Goal: Obtain resource: Download file/media

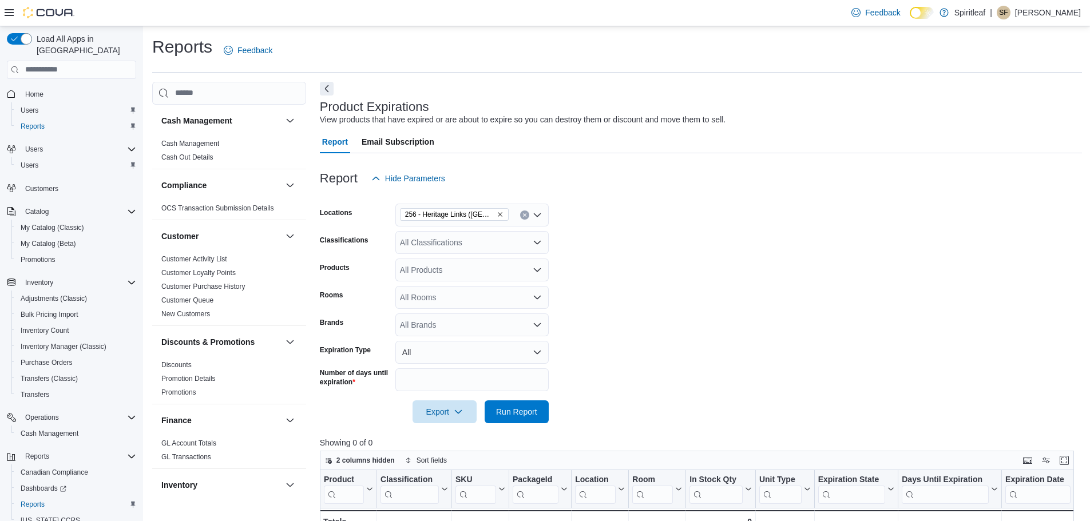
scroll to position [37, 0]
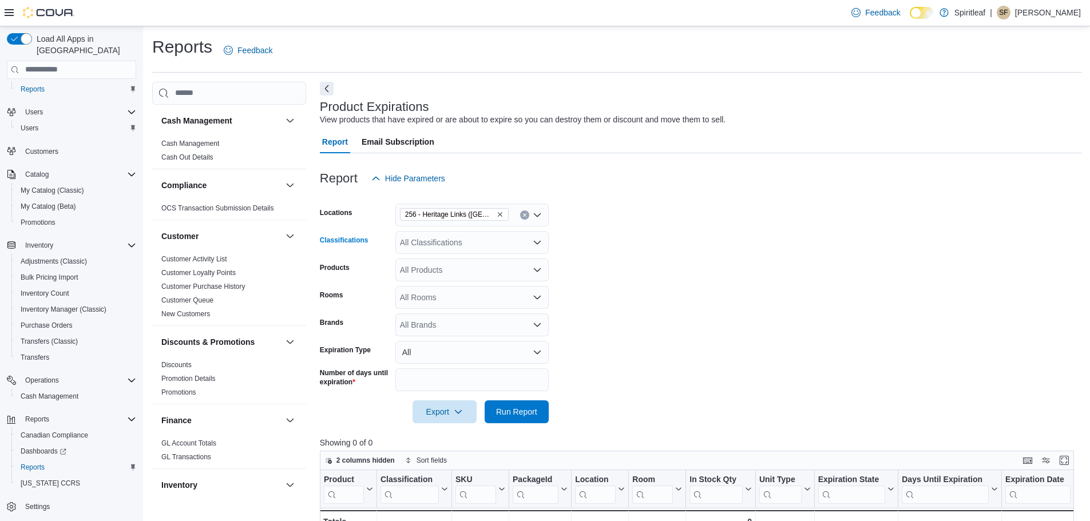
click at [454, 244] on div "All Classifications" at bounding box center [471, 242] width 153 height 23
click at [449, 291] on span "Dried Flower" at bounding box center [442, 291] width 45 height 11
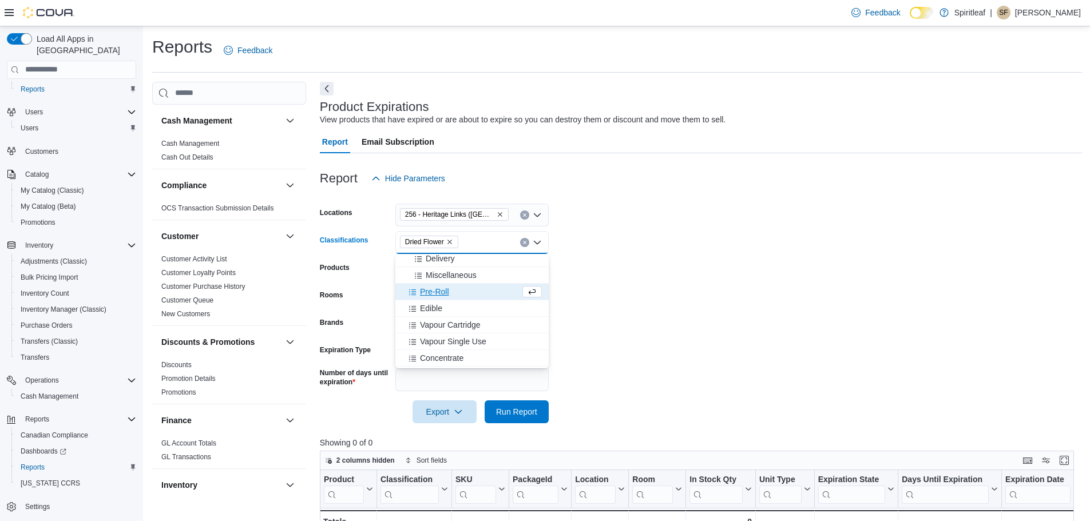
click at [446, 293] on span "Pre-Roll" at bounding box center [434, 291] width 29 height 11
click at [445, 293] on div "Edible" at bounding box center [461, 291] width 118 height 11
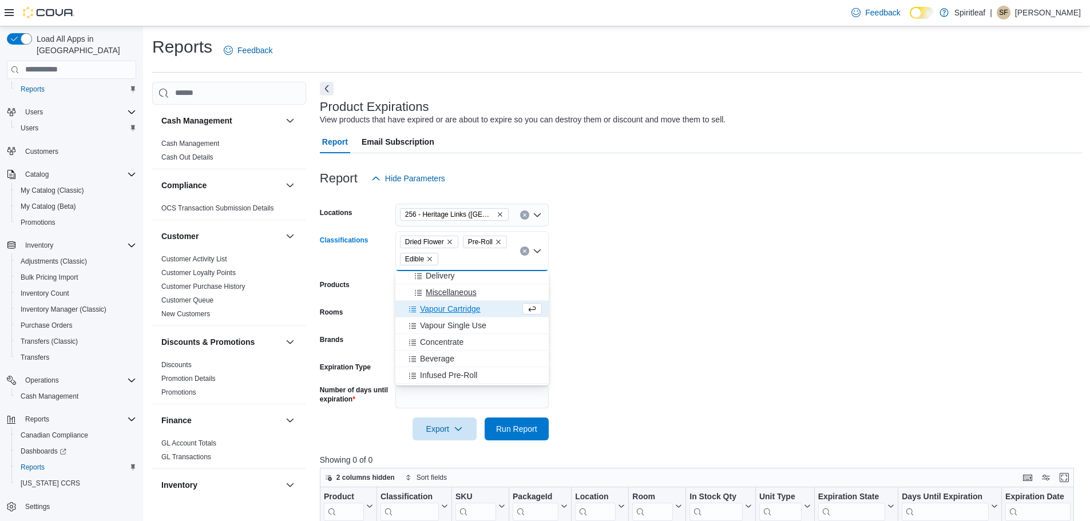
drag, startPoint x: 444, startPoint y: 304, endPoint x: 443, endPoint y: 316, distance: 11.5
click at [444, 305] on span "Vapour Cartridge" at bounding box center [450, 308] width 61 height 11
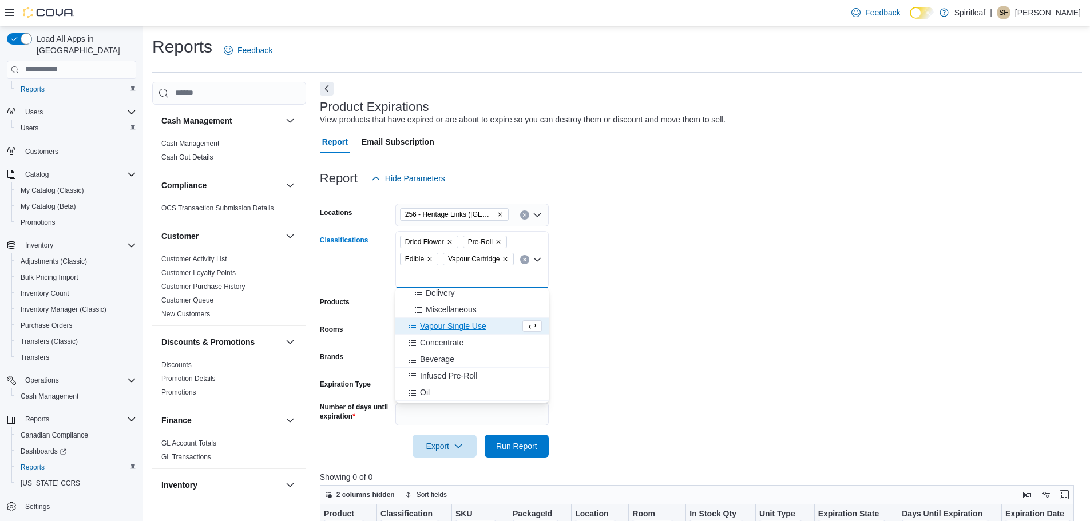
drag, startPoint x: 444, startPoint y: 321, endPoint x: 444, endPoint y: 335, distance: 13.7
click at [444, 321] on span "Vapour Single Use" at bounding box center [453, 325] width 66 height 11
drag, startPoint x: 447, startPoint y: 346, endPoint x: 446, endPoint y: 352, distance: 6.3
click at [447, 347] on span "Concentrate" at bounding box center [441, 342] width 43 height 11
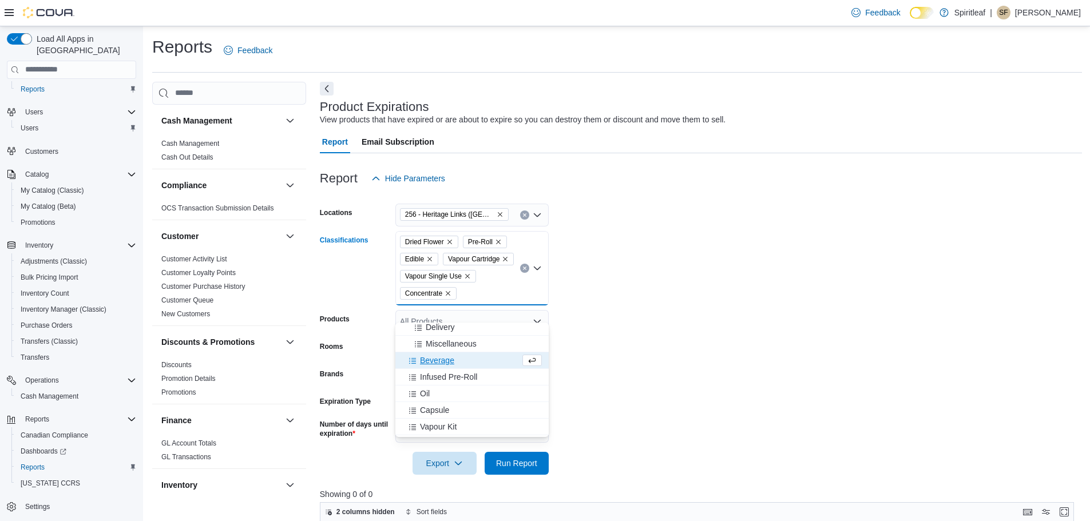
click at [435, 356] on span "Beverage" at bounding box center [437, 360] width 34 height 11
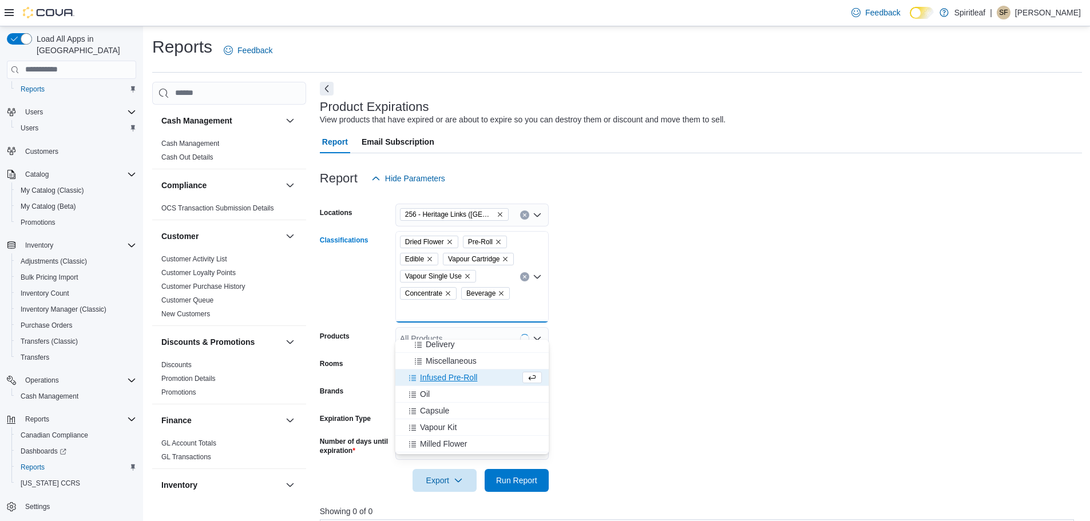
click at [441, 375] on span "Infused Pre-Roll" at bounding box center [448, 377] width 57 height 11
click at [438, 380] on div "Oil" at bounding box center [461, 377] width 118 height 11
click at [439, 379] on span "Capsule" at bounding box center [434, 377] width 29 height 11
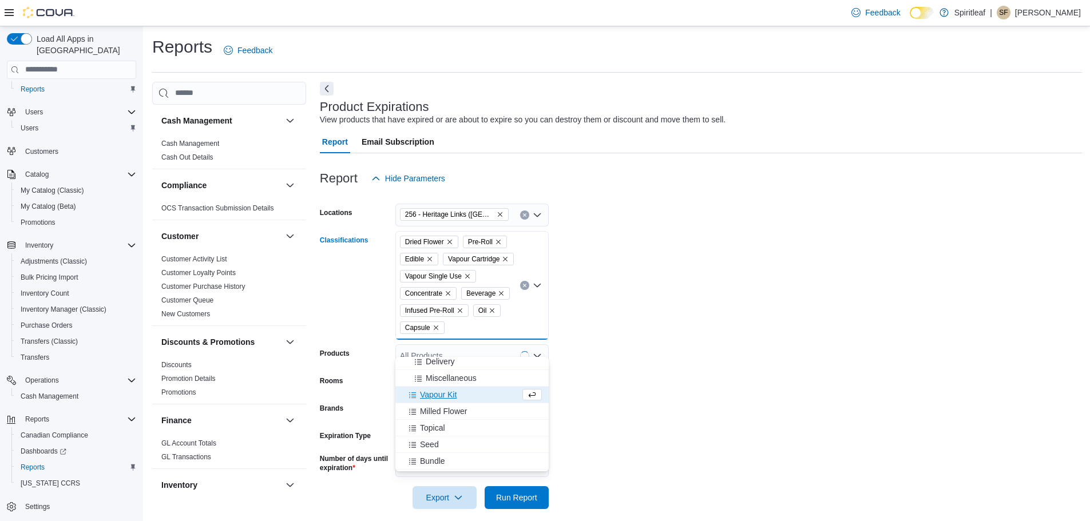
click at [443, 390] on span "Vapour Kit" at bounding box center [438, 394] width 37 height 11
click at [436, 397] on span "Milled Flower" at bounding box center [443, 394] width 47 height 11
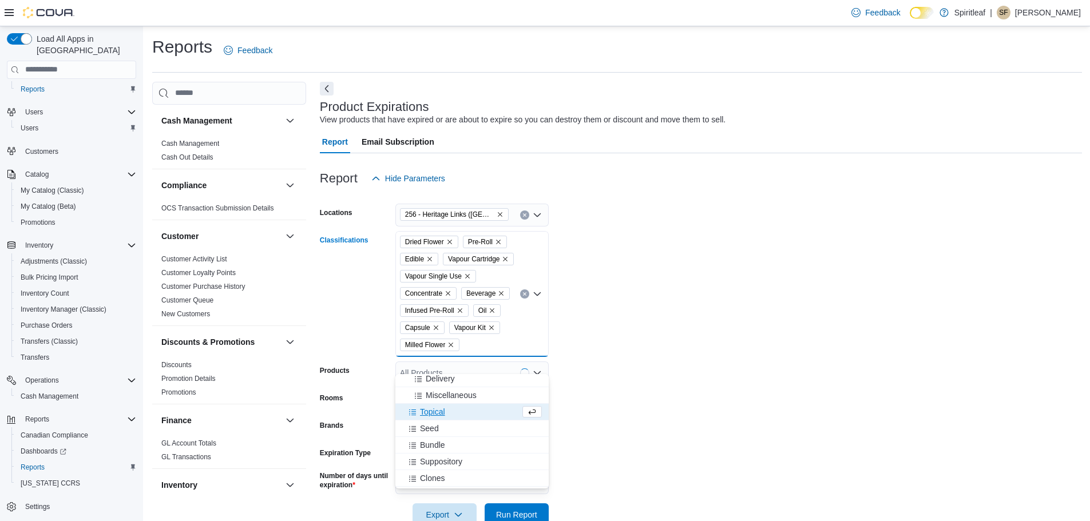
click at [438, 406] on button "Topical" at bounding box center [471, 412] width 153 height 17
click at [430, 415] on span "Seed" at bounding box center [429, 411] width 19 height 11
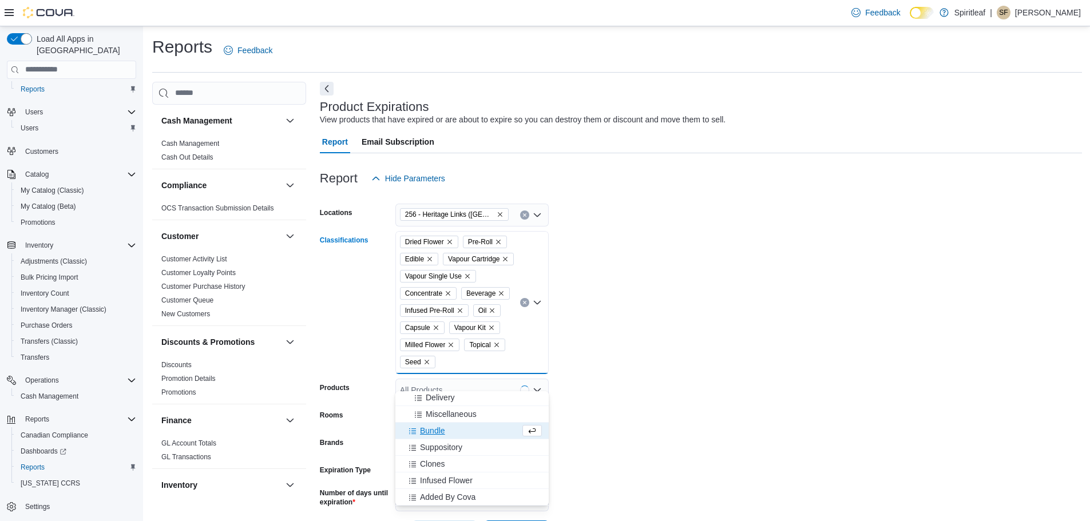
click at [423, 366] on icon "Remove Seed from selection in this group" at bounding box center [426, 362] width 7 height 7
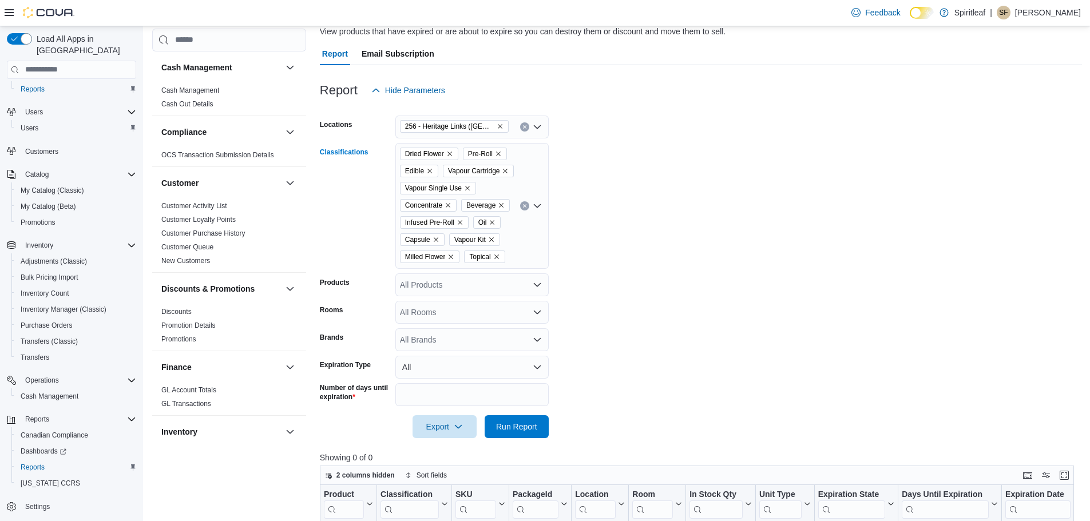
scroll to position [114, 0]
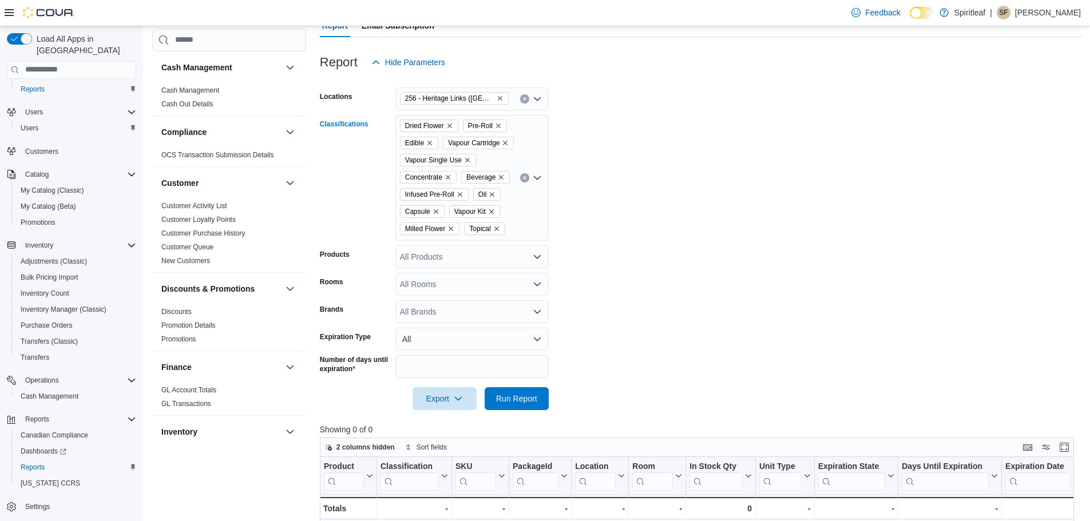
click at [526, 237] on div "Dried Flower Pre-Roll Edible Vapour Cartridge Vapour Single Use Concentrate Bev…" at bounding box center [471, 178] width 153 height 126
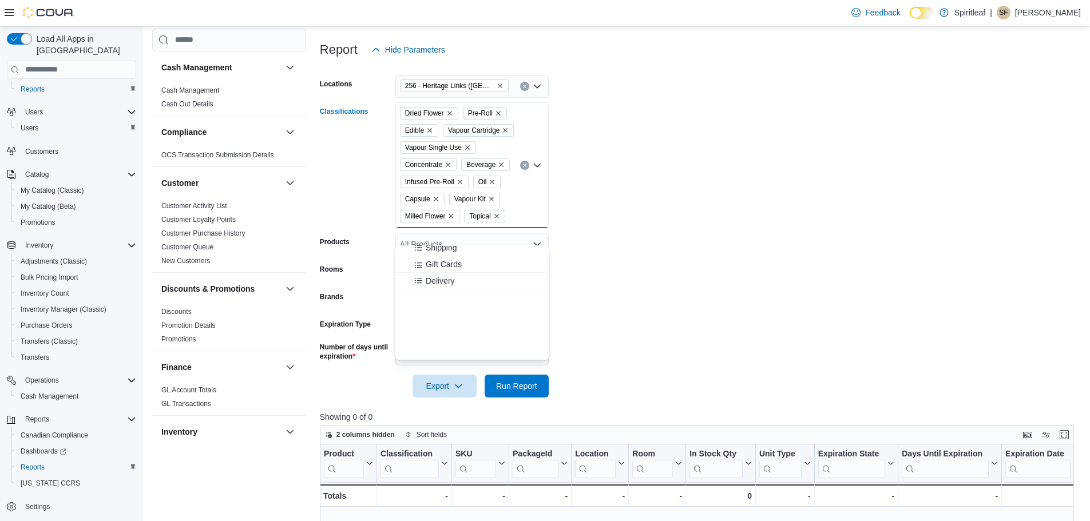
scroll to position [201, 0]
click at [462, 334] on span "Infused Flower" at bounding box center [446, 334] width 53 height 11
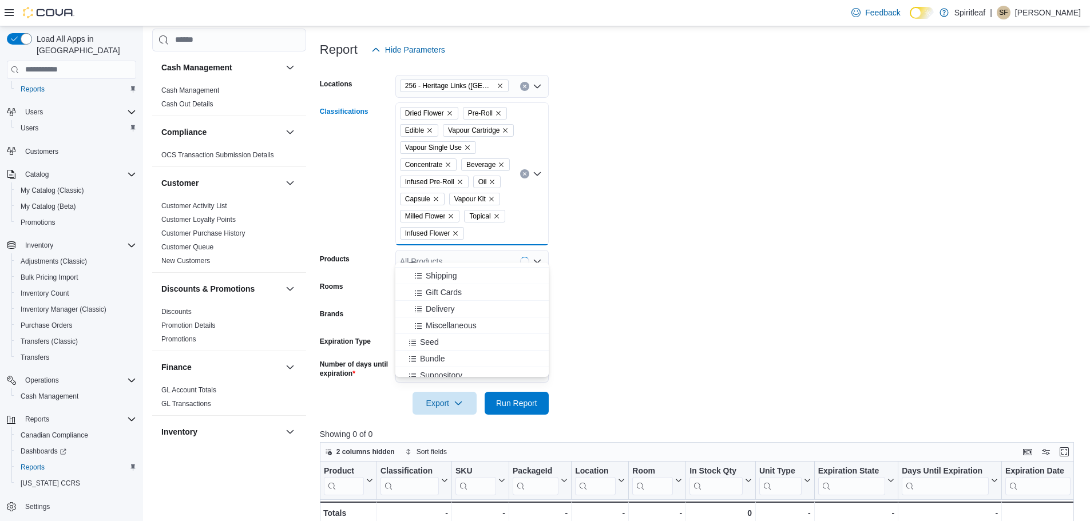
scroll to position [127, 0]
click at [614, 343] on form "Locations 256 - Heritage Links ([GEOGRAPHIC_DATA]) Classifications Dried Flower…" at bounding box center [701, 238] width 762 height 354
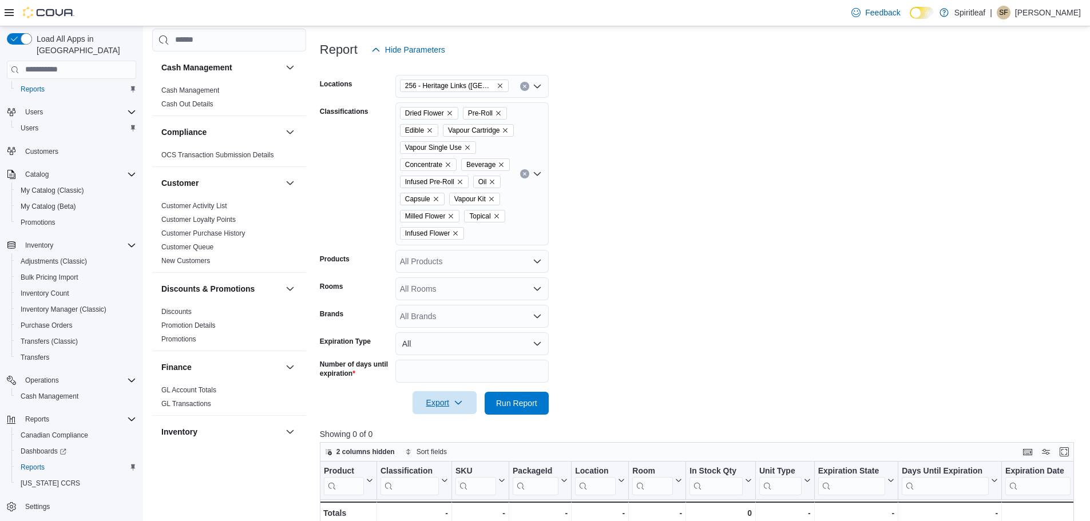
click at [464, 414] on span "Export" at bounding box center [444, 402] width 50 height 23
click at [456, 436] on button "Export to Excel" at bounding box center [446, 443] width 65 height 23
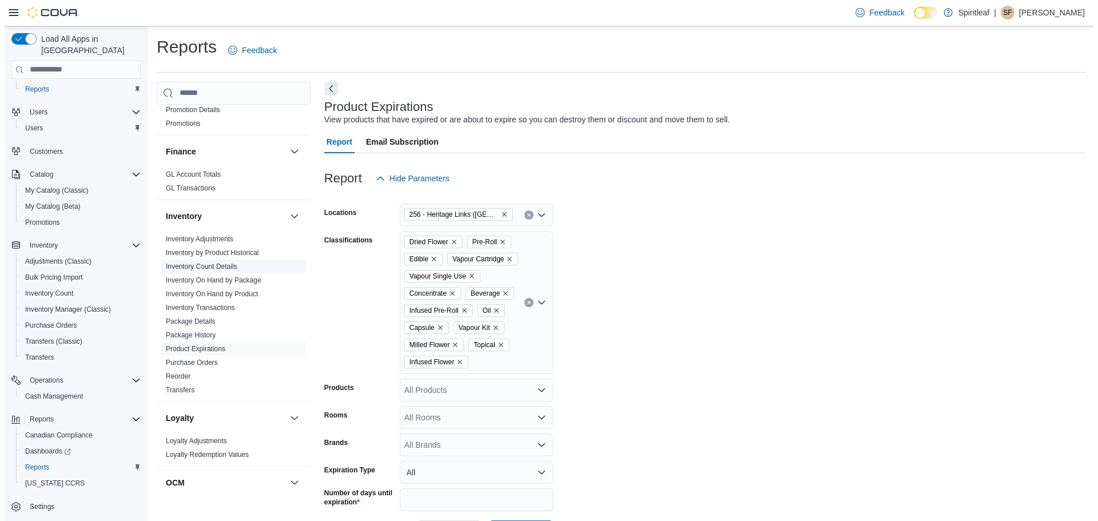
scroll to position [272, 0]
click at [249, 288] on link "Inventory On Hand by Product" at bounding box center [207, 291] width 92 height 8
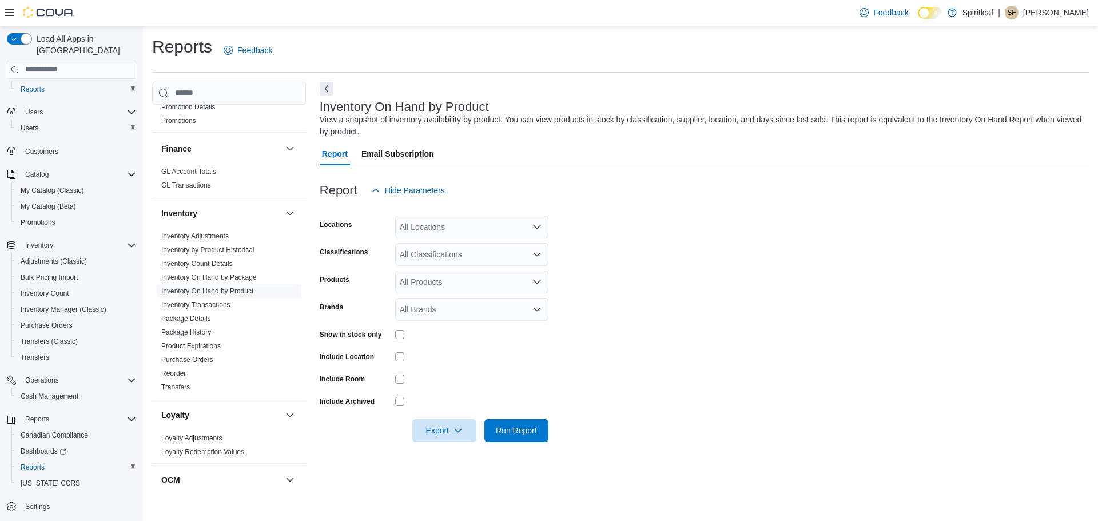
click at [466, 235] on div "All Locations" at bounding box center [471, 227] width 153 height 23
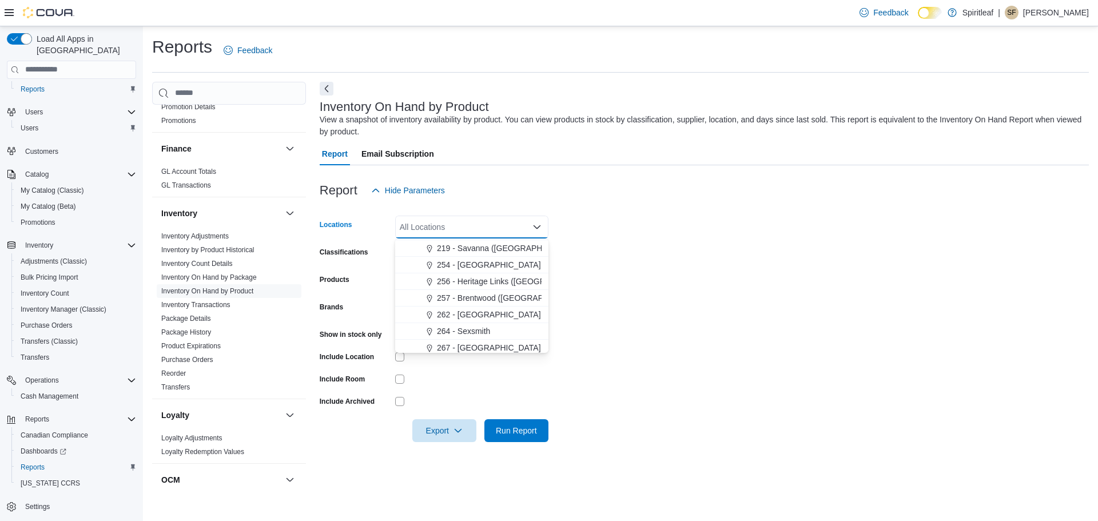
scroll to position [686, 0]
click at [486, 291] on span "256 - Heritage Links ([GEOGRAPHIC_DATA])" at bounding box center [518, 289] width 162 height 11
click at [586, 271] on form "Locations 256 - Heritage Links ([GEOGRAPHIC_DATA]) Combo box. Selected. 256 - H…" at bounding box center [704, 322] width 769 height 240
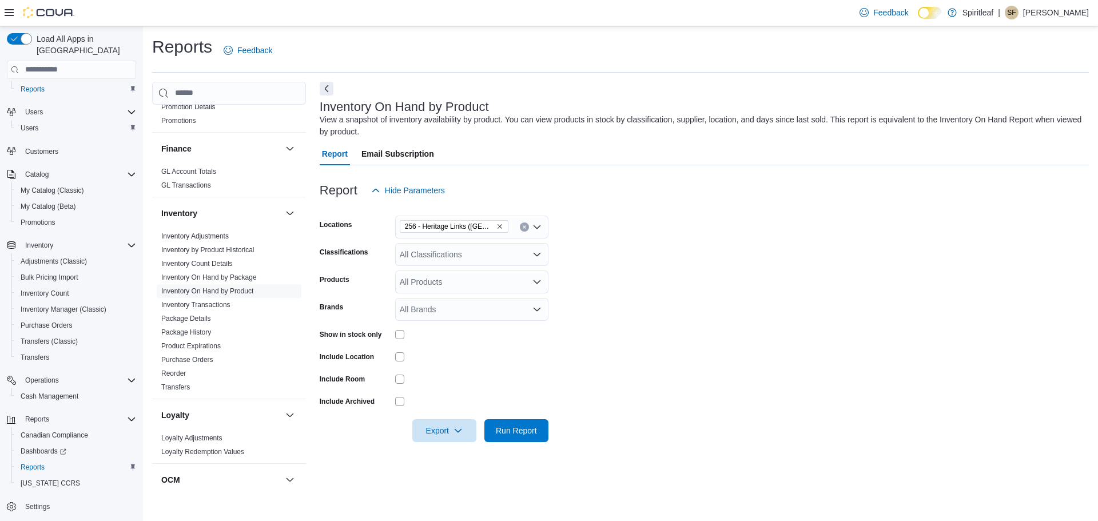
click at [472, 254] on div "All Classifications" at bounding box center [471, 254] width 153 height 23
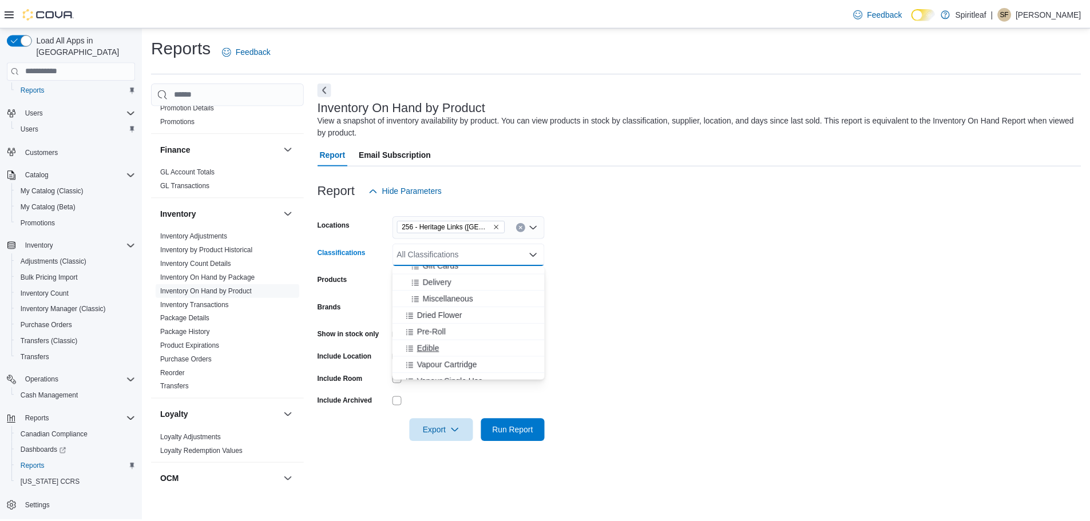
scroll to position [173, 0]
click at [441, 311] on span "Dried Flower" at bounding box center [442, 316] width 45 height 11
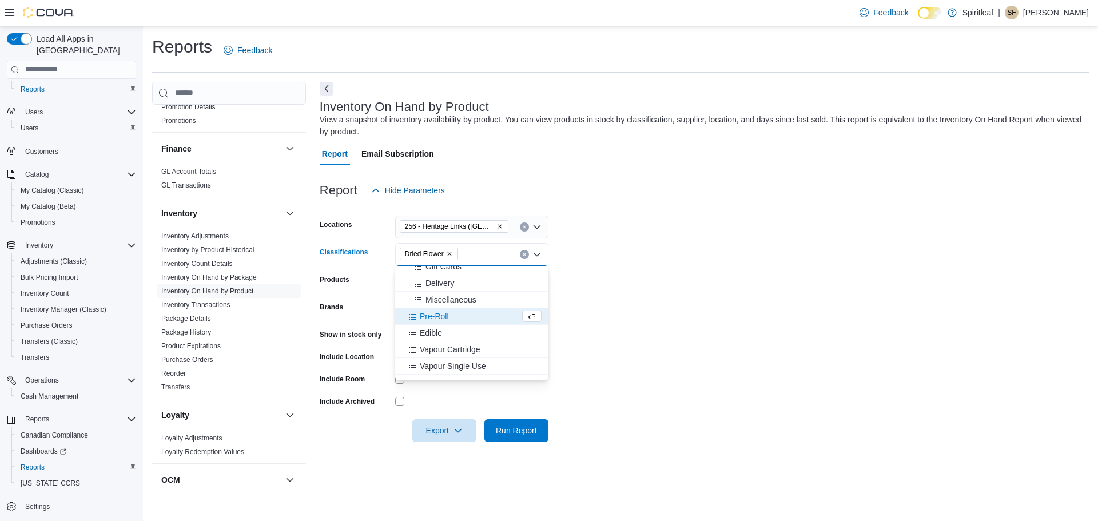
click at [439, 313] on span "Pre-Roll" at bounding box center [434, 316] width 29 height 11
click at [439, 315] on span "Edible" at bounding box center [431, 316] width 22 height 11
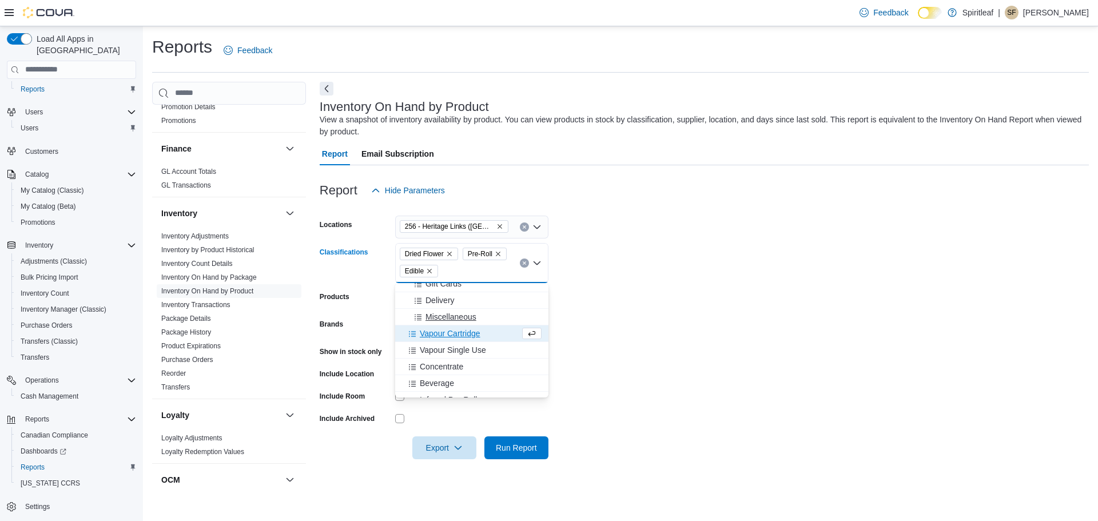
click at [440, 330] on span "Vapour Cartridge" at bounding box center [450, 333] width 61 height 11
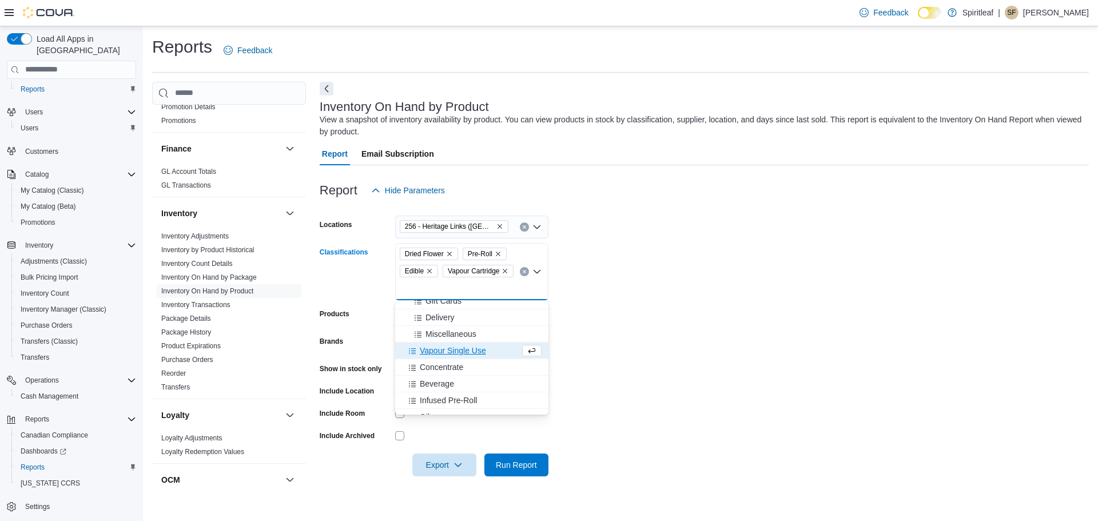
click at [438, 355] on span "Vapour Single Use" at bounding box center [453, 350] width 66 height 11
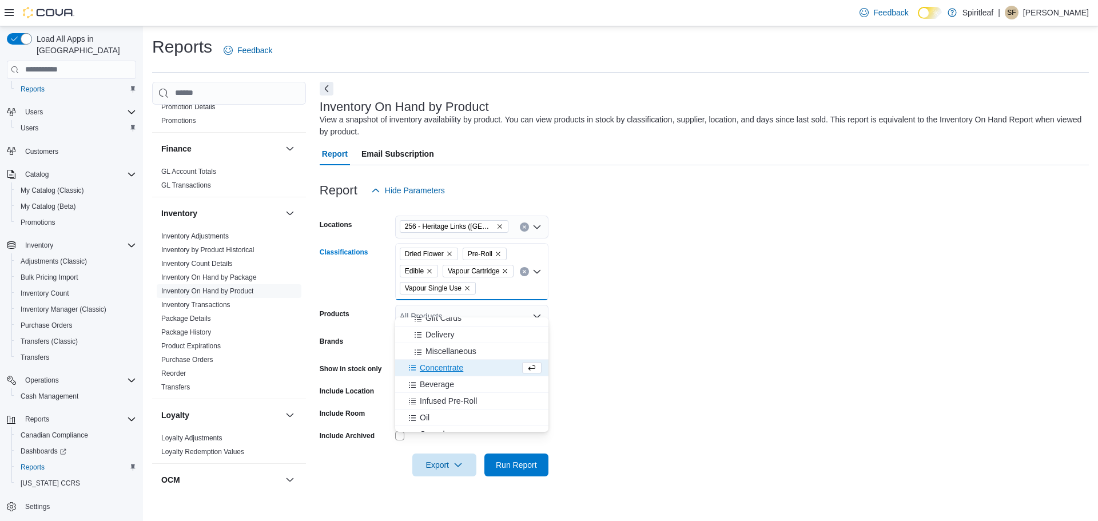
click at [438, 366] on span "Concentrate" at bounding box center [441, 367] width 43 height 11
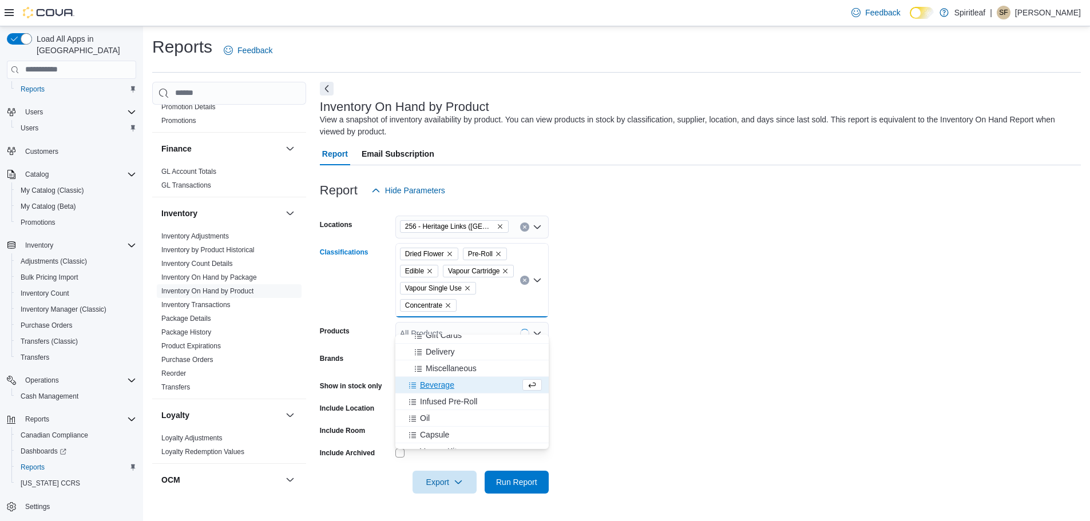
click at [438, 379] on span "Beverage" at bounding box center [437, 384] width 34 height 11
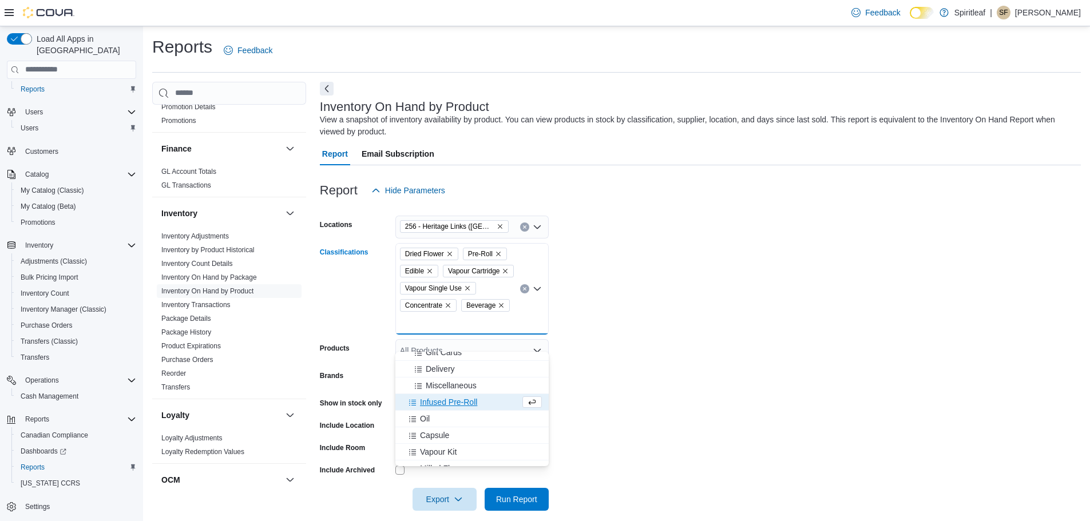
click at [437, 398] on span "Infused Pre-Roll" at bounding box center [448, 401] width 57 height 11
click at [434, 404] on div "Oil" at bounding box center [461, 401] width 118 height 11
click at [436, 403] on span "Capsule" at bounding box center [434, 401] width 29 height 11
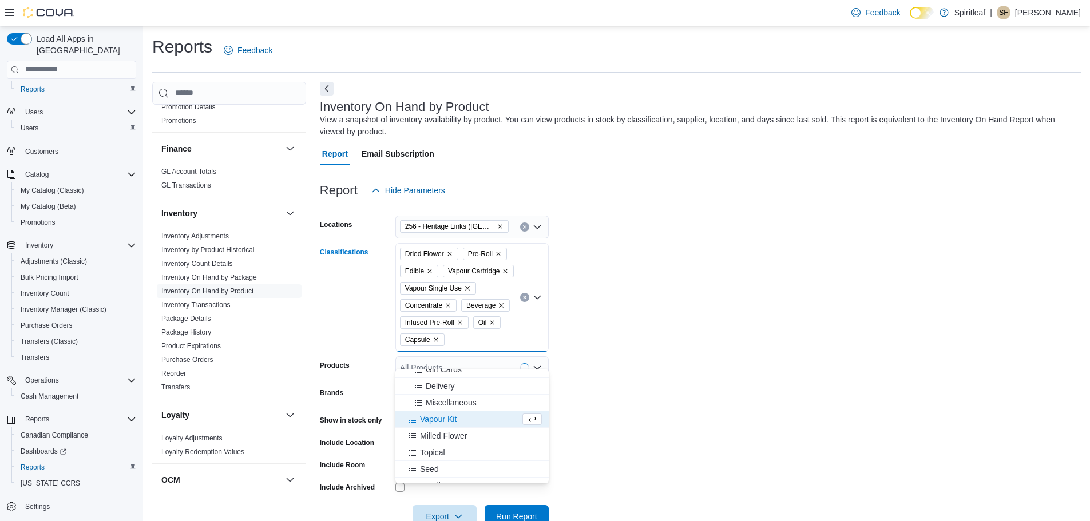
click at [436, 415] on span "Vapour Kit" at bounding box center [438, 419] width 37 height 11
click at [437, 421] on span "Milled Flower" at bounding box center [443, 419] width 47 height 11
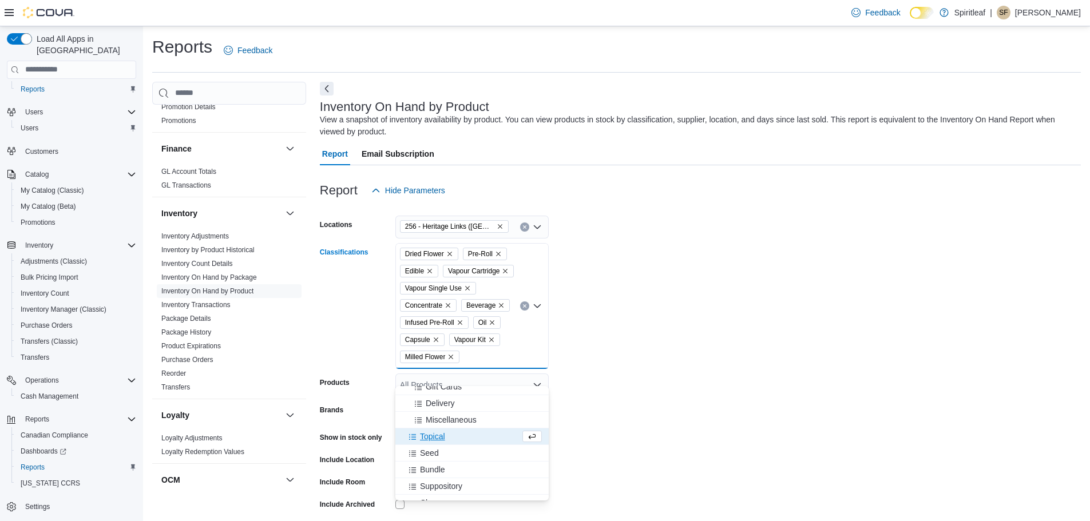
click at [437, 431] on span "Topical" at bounding box center [432, 436] width 25 height 11
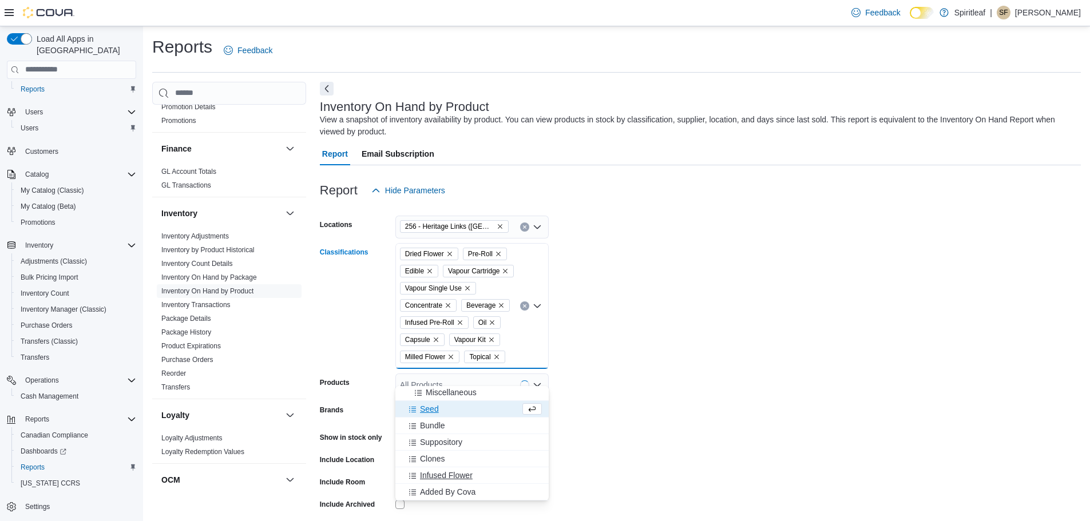
click at [445, 476] on span "Infused Flower" at bounding box center [446, 475] width 53 height 11
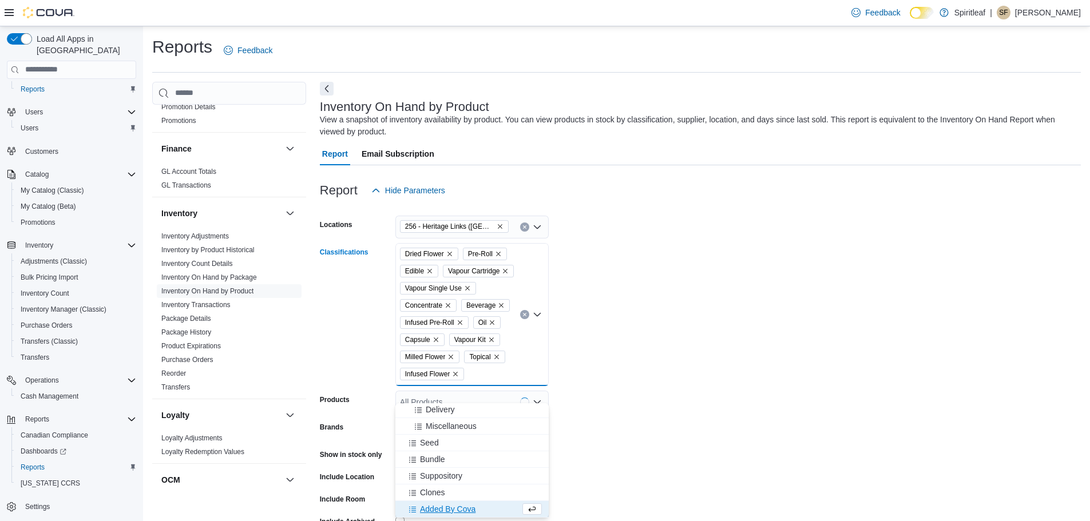
scroll to position [184, 0]
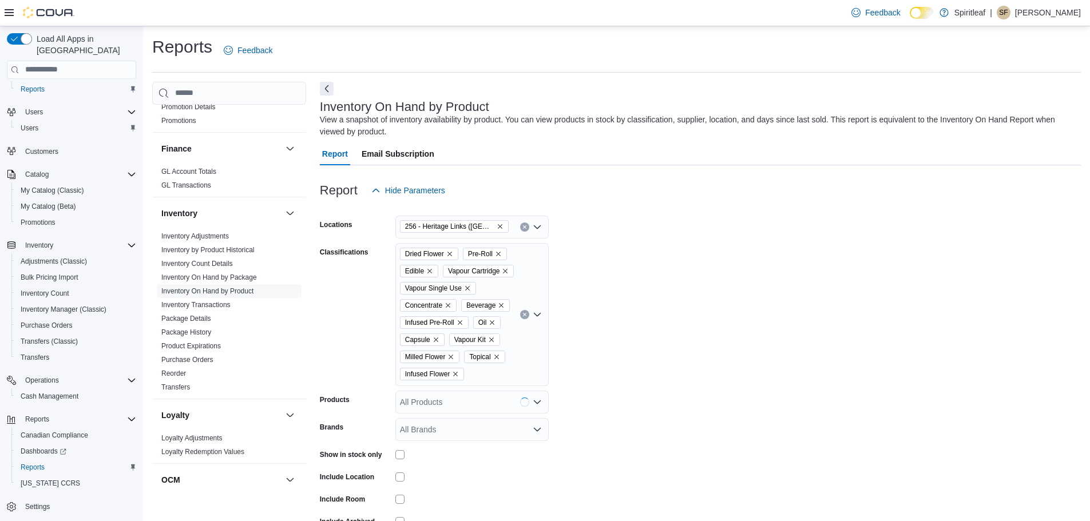
drag, startPoint x: 592, startPoint y: 479, endPoint x: 578, endPoint y: 480, distance: 14.3
click at [592, 481] on form "Locations 256 - Heritage Links ([GEOGRAPHIC_DATA]) Classifications Dried Flower…" at bounding box center [700, 382] width 761 height 360
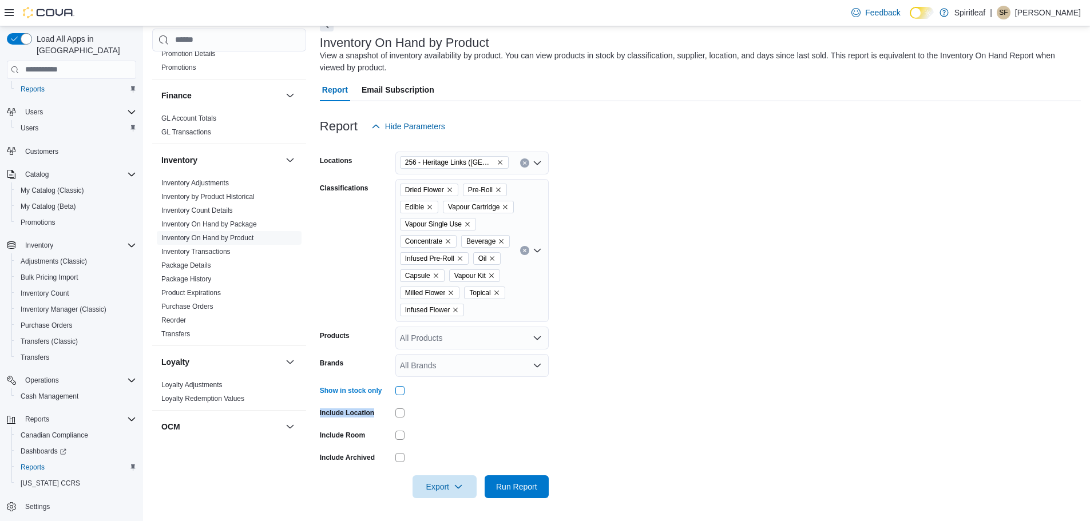
scroll to position [81, 0]
click at [452, 486] on span "Export" at bounding box center [444, 486] width 50 height 23
click at [451, 431] on span "Export to Excel" at bounding box center [445, 435] width 51 height 9
click at [434, 431] on span "Export to Excel" at bounding box center [445, 435] width 51 height 9
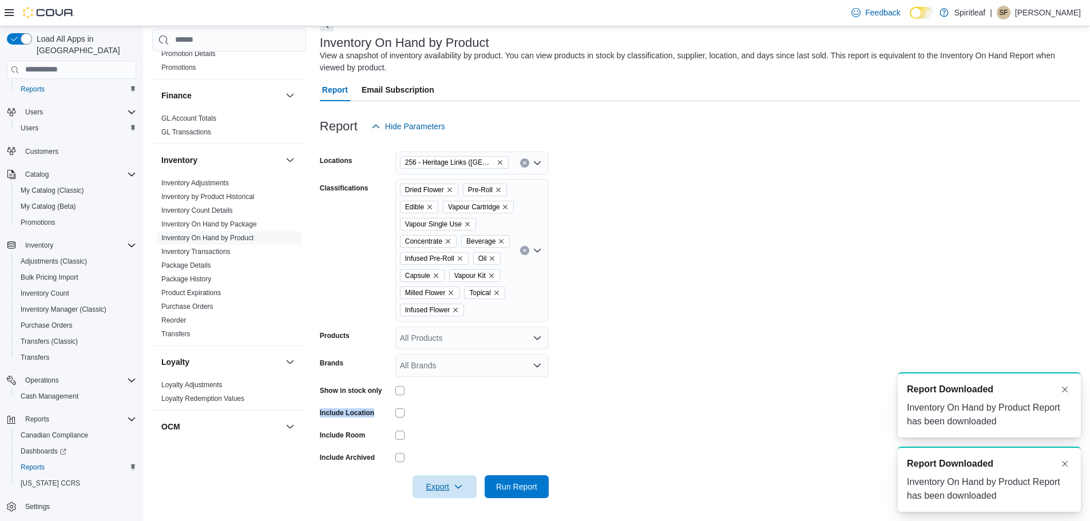
scroll to position [0, 0]
